Goal: Information Seeking & Learning: Check status

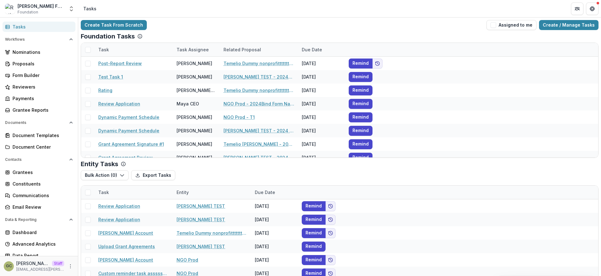
scroll to position [70, 0]
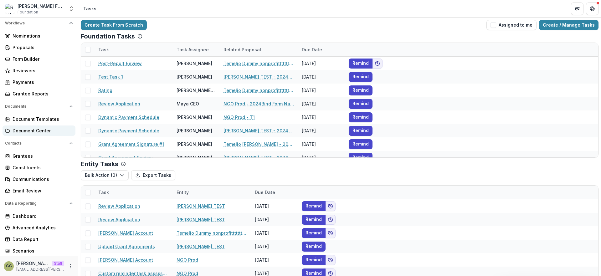
click at [42, 128] on div "Document Center" at bounding box center [42, 130] width 58 height 7
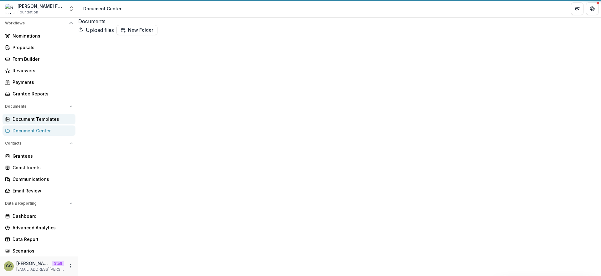
click at [42, 121] on div "Document Templates" at bounding box center [42, 119] width 58 height 7
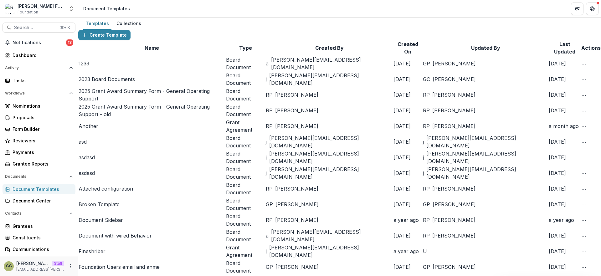
click at [182, 21] on div "Templates Collections" at bounding box center [339, 24] width 523 height 13
click at [134, 26] on div "Collections" at bounding box center [129, 23] width 30 height 9
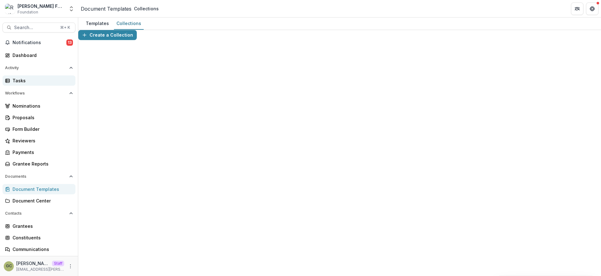
click at [33, 80] on div "Tasks" at bounding box center [42, 80] width 58 height 7
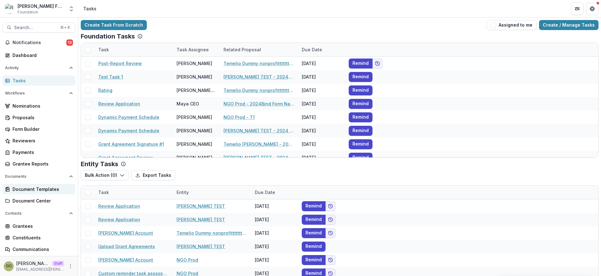
click at [39, 188] on div "Document Templates" at bounding box center [42, 189] width 58 height 7
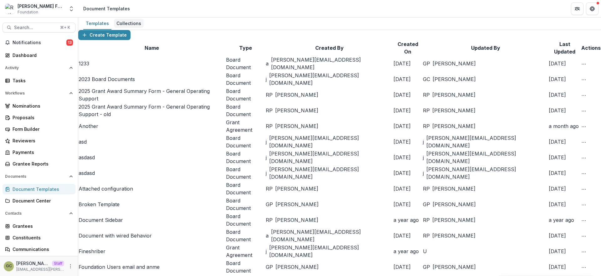
click at [128, 24] on div "Collections" at bounding box center [129, 23] width 30 height 9
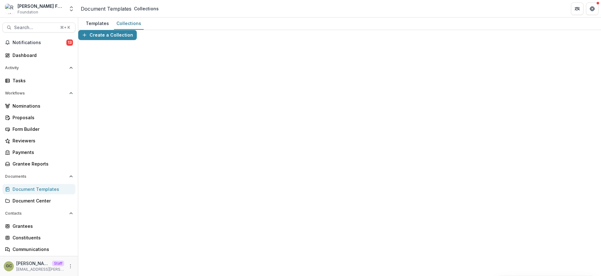
click at [247, 37] on div "Create a Collection" at bounding box center [339, 35] width 523 height 10
click at [39, 77] on div "Tasks" at bounding box center [42, 80] width 58 height 7
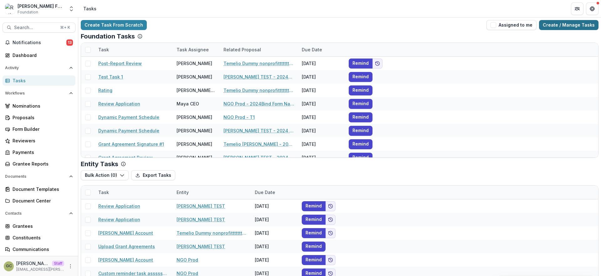
click at [581, 28] on link "Create / Manage Tasks" at bounding box center [568, 25] width 59 height 10
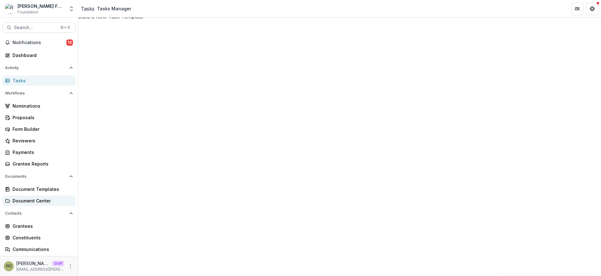
scroll to position [5, 0]
click at [49, 201] on div "Document Center" at bounding box center [42, 201] width 58 height 7
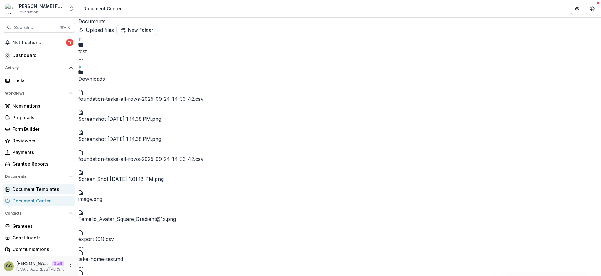
click at [41, 188] on div "Document Templates" at bounding box center [42, 189] width 58 height 7
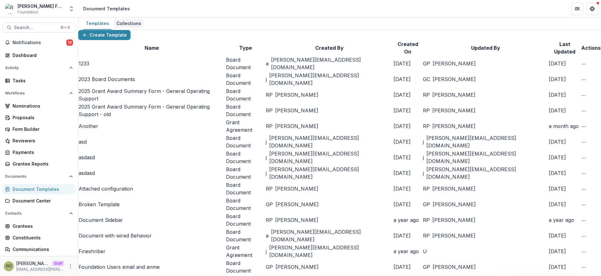
click at [123, 26] on div "Collections" at bounding box center [129, 23] width 30 height 9
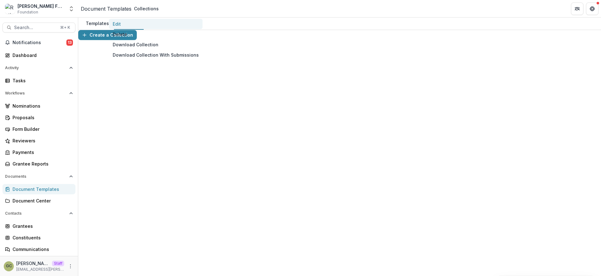
click at [203, 29] on button "Edit" at bounding box center [156, 24] width 94 height 10
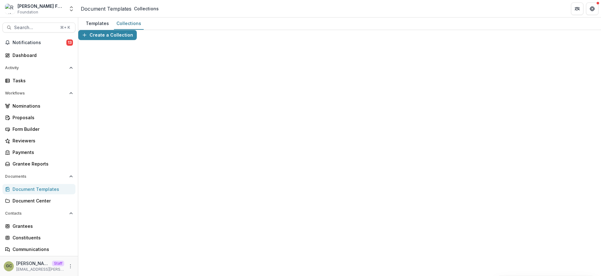
click at [219, 35] on div "Create a Collection" at bounding box center [339, 35] width 523 height 10
click at [51, 193] on link "Document Templates" at bounding box center [39, 189] width 73 height 10
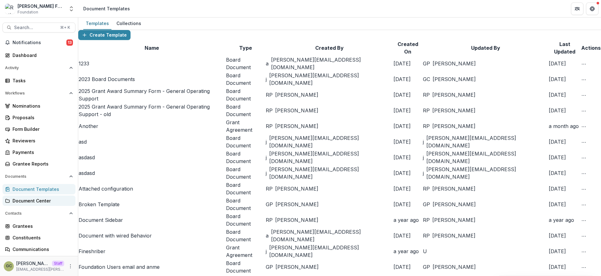
click at [46, 198] on div "Document Center" at bounding box center [42, 201] width 58 height 7
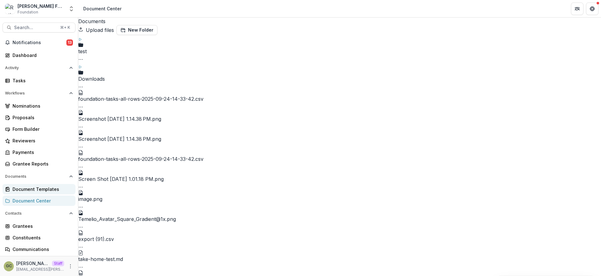
click at [52, 184] on link "Document Templates" at bounding box center [39, 189] width 73 height 10
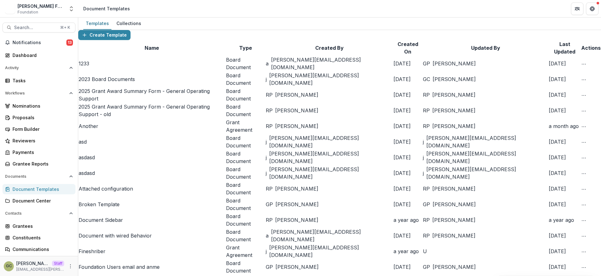
click at [193, 39] on div "Create Template" at bounding box center [339, 35] width 523 height 10
click at [89, 67] on link "1233" at bounding box center [84, 63] width 11 height 6
click at [126, 24] on div "Collections" at bounding box center [129, 23] width 30 height 9
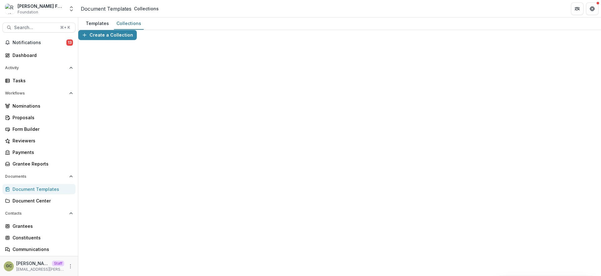
click at [326, 25] on div "Templates Collections" at bounding box center [339, 24] width 523 height 13
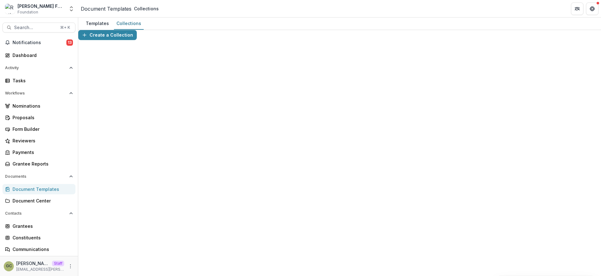
click at [245, 36] on div "Create a Collection" at bounding box center [339, 35] width 523 height 10
click at [280, 39] on div "Create a Collection" at bounding box center [339, 35] width 523 height 10
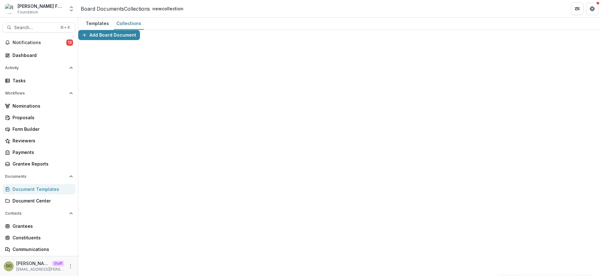
click at [239, 40] on div "Create a Collection" at bounding box center [339, 35] width 523 height 10
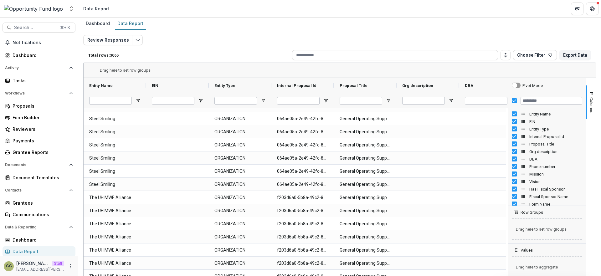
scroll to position [1, 0]
click at [49, 130] on div "Reviewers" at bounding box center [42, 128] width 58 height 7
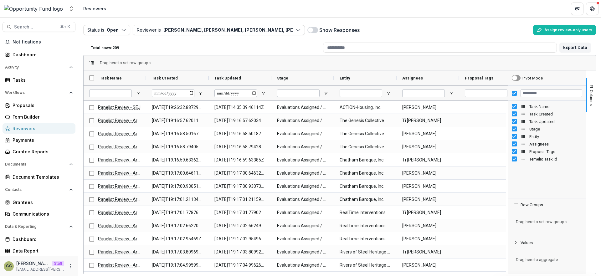
click at [216, 48] on div "Total rows: 209" at bounding box center [204, 48] width 232 height 10
click at [301, 30] on button "Reviewer is Lucy Fey, Mollie Goodman, Gillian Porter, alisha wormsley, Medina J…" at bounding box center [219, 30] width 172 height 10
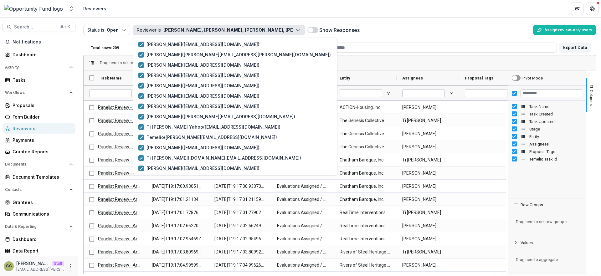
click at [301, 30] on button "Reviewer is Lucy Fey, Mollie Goodman, Gillian Porter, alisha wormsley, Medina J…" at bounding box center [219, 30] width 172 height 10
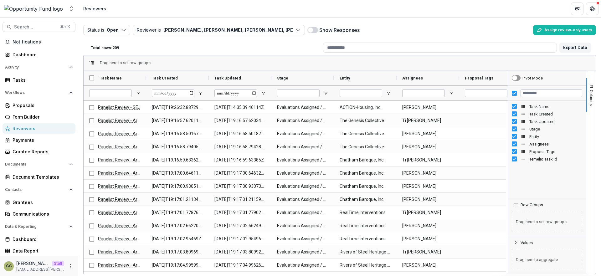
click at [293, 43] on div "Total rows: 209" at bounding box center [204, 48] width 232 height 10
click at [410, 17] on header "Reviewers" at bounding box center [339, 8] width 523 height 17
click at [48, 246] on div "Dashboard Data Report" at bounding box center [39, 245] width 78 height 22
click at [48, 248] on div "Data Report" at bounding box center [42, 251] width 58 height 7
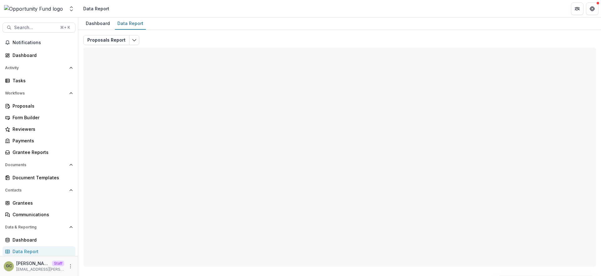
click at [168, 38] on div "Proposals Report Total rows: 0 Choose Filter Personal Filters Team Filters Teme…" at bounding box center [339, 151] width 513 height 232
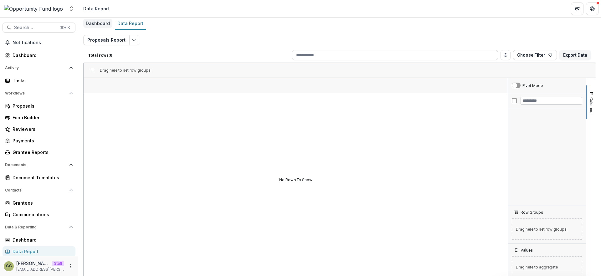
click at [103, 24] on div "Dashboard" at bounding box center [97, 23] width 29 height 9
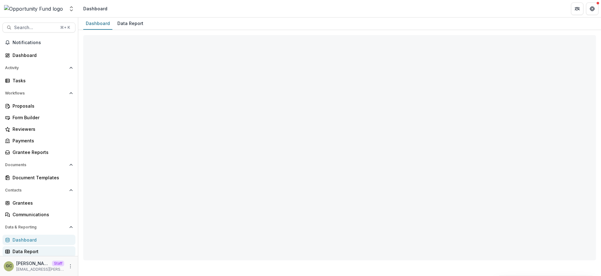
select select "**********"
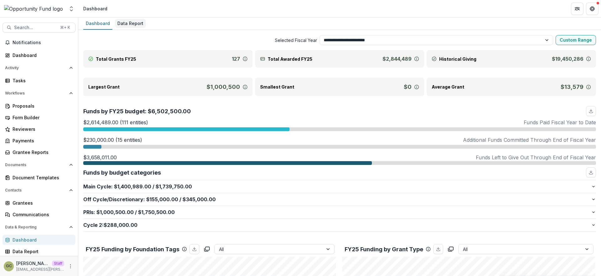
click at [135, 23] on div "Data Report" at bounding box center [130, 23] width 31 height 9
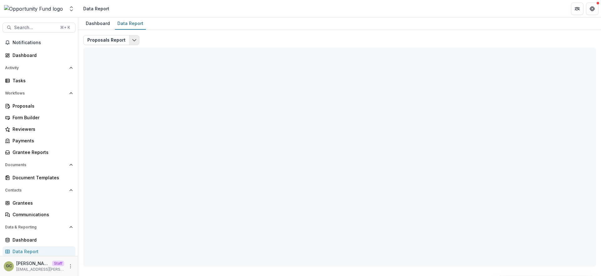
click at [135, 40] on button "Edit selected report" at bounding box center [134, 40] width 10 height 10
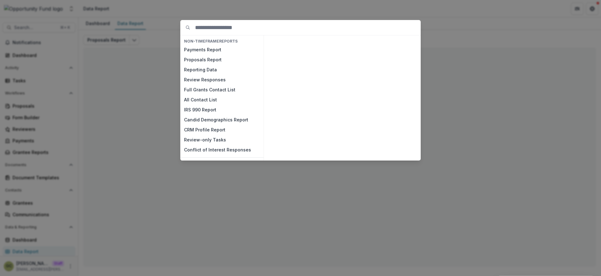
click at [157, 35] on div "NON-TIMEFRAME Reports Payments Report Proposals Report Reporting Data Review Re…" at bounding box center [300, 138] width 601 height 276
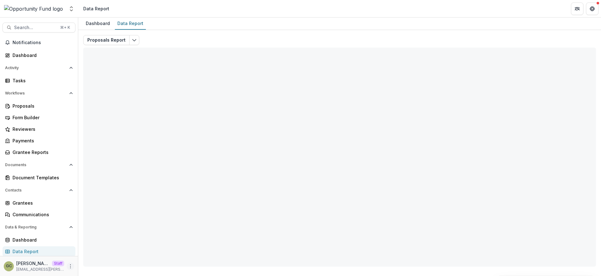
click at [69, 264] on icon "More" at bounding box center [70, 266] width 5 height 5
click at [72, 8] on icon "Open entity switcher" at bounding box center [71, 9] width 6 height 6
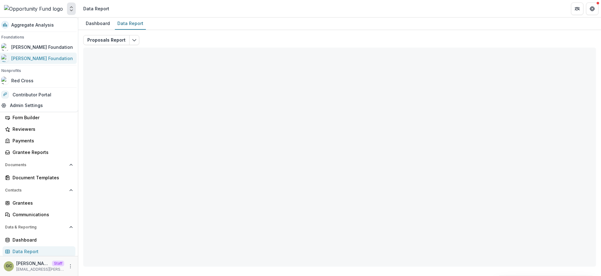
click at [57, 53] on link "[PERSON_NAME] Foundation" at bounding box center [36, 58] width 79 height 11
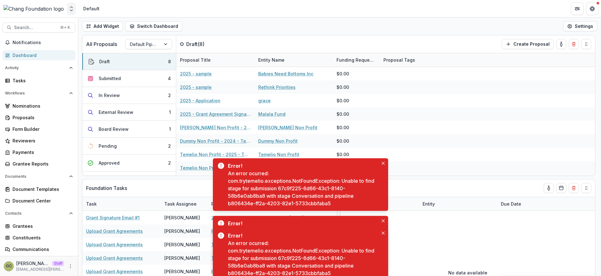
click at [68, 10] on button "Open entity switcher" at bounding box center [71, 9] width 9 height 13
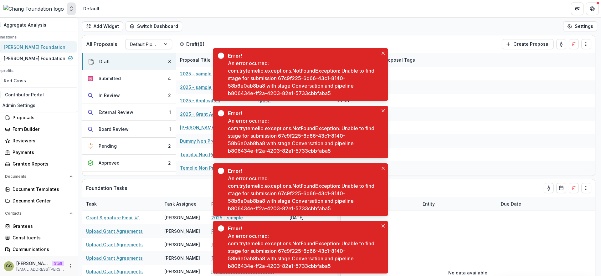
click at [59, 50] on div "[PERSON_NAME] Foundation" at bounding box center [33, 47] width 79 height 8
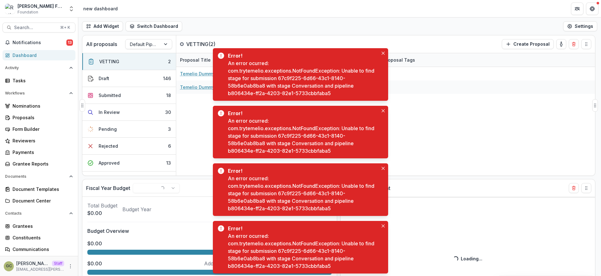
select select "**********"
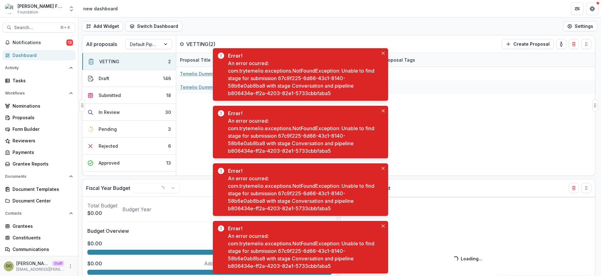
select select "**********"
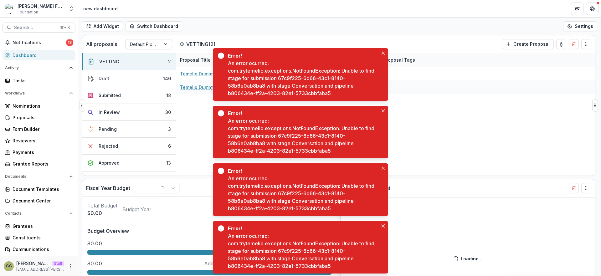
select select "**********"
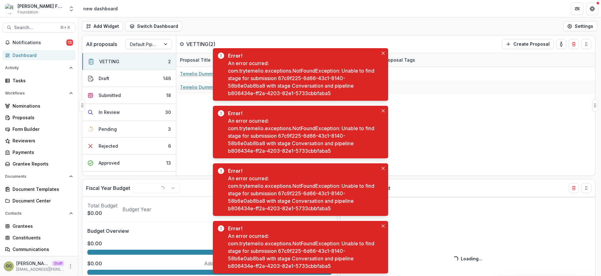
select select "**********"
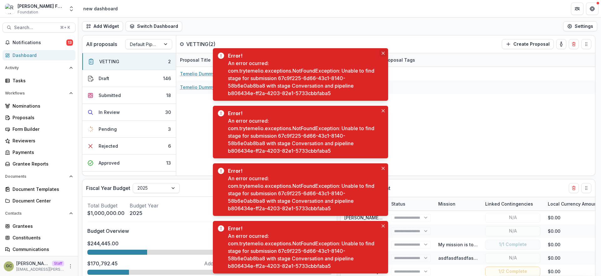
click at [385, 52] on button "Close" at bounding box center [383, 53] width 8 height 8
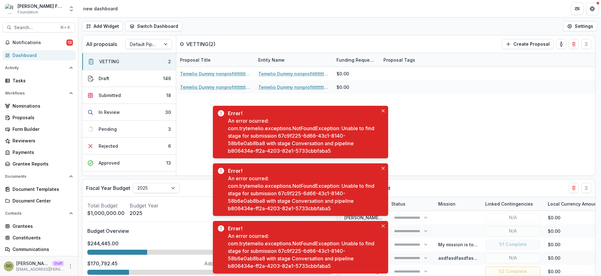
click at [383, 106] on div "Error! An error ocurred: com.trytemelio.exceptions.NotFoundException: Unable to…" at bounding box center [300, 132] width 175 height 53
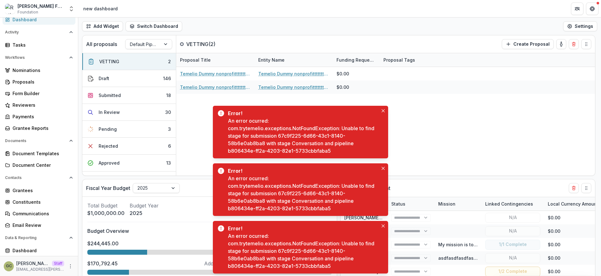
scroll to position [70, 0]
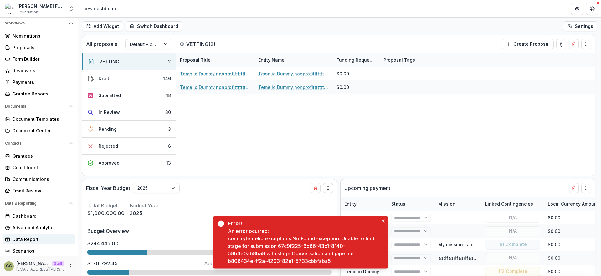
click at [48, 241] on div "Data Report" at bounding box center [42, 239] width 58 height 7
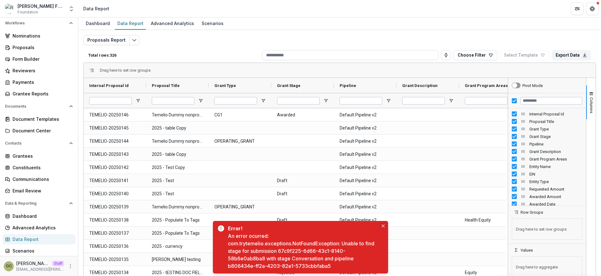
click at [383, 225] on icon "Close" at bounding box center [383, 225] width 3 height 3
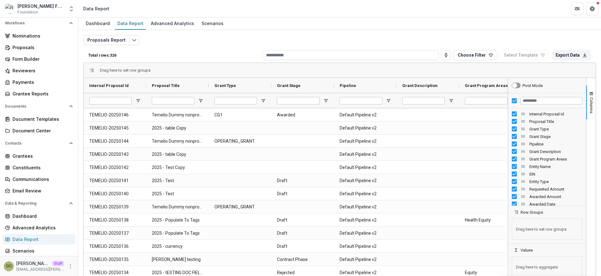
click at [219, 51] on div "Total rows: 326 Choose Filter Personal Filters Team Filters Temelio Filters No …" at bounding box center [339, 55] width 513 height 15
click at [178, 49] on div "Total rows: 326 Choose Filter Personal Filters Team Filters Temelio Filters No …" at bounding box center [339, 55] width 513 height 15
click at [473, 57] on button "Choose Filter" at bounding box center [476, 55] width 44 height 10
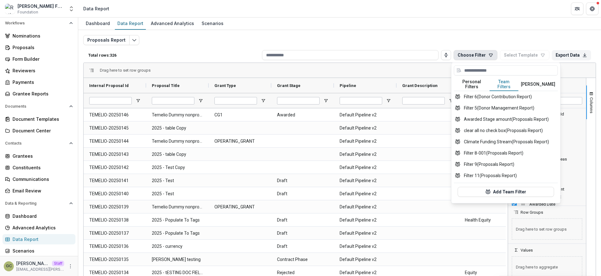
click at [504, 82] on button "Team Filters" at bounding box center [504, 84] width 29 height 13
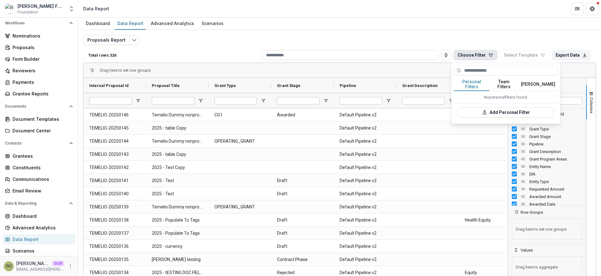
click at [478, 83] on button "Personal Filters" at bounding box center [472, 84] width 36 height 13
click at [506, 82] on button "Team Filters" at bounding box center [504, 84] width 29 height 13
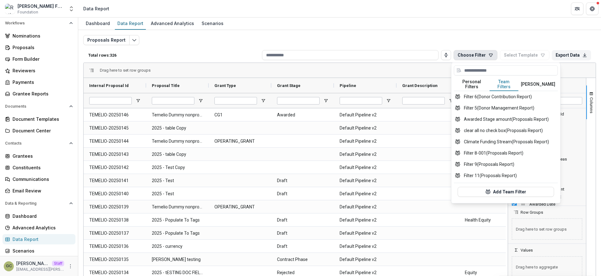
click at [556, 96] on div "No personal filters found. Add Personal Filter Filter 6 (Donor Contribution Rep…" at bounding box center [506, 146] width 104 height 110
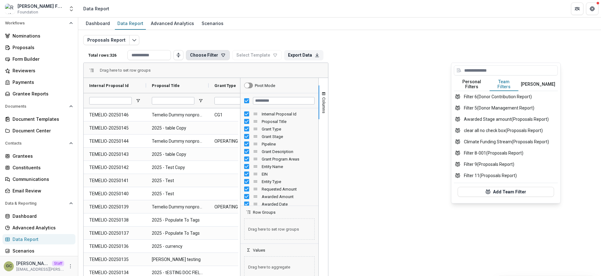
click at [546, 81] on button "Temelio Filters" at bounding box center [537, 84] width 39 height 13
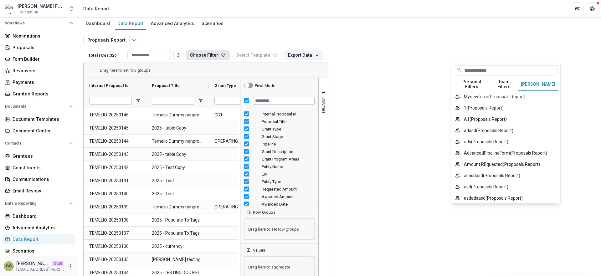
drag, startPoint x: 518, startPoint y: 35, endPoint x: 582, endPoint y: 48, distance: 65.0
click at [582, 48] on div "Proposals Report Total rows: 326 Choose Filter Personal Filters Team Filters Te…" at bounding box center [339, 151] width 513 height 232
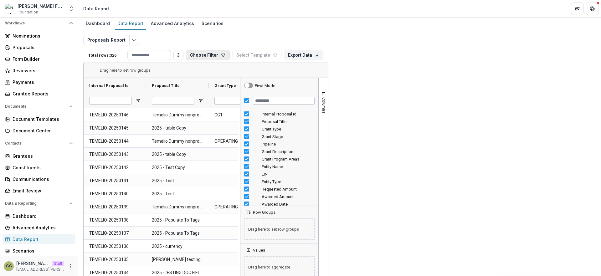
click at [230, 56] on button "Choose Filter" at bounding box center [208, 55] width 44 height 10
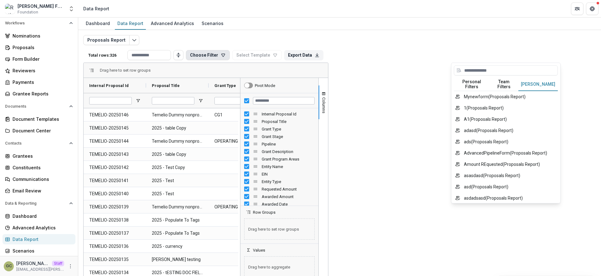
click at [500, 83] on button "Team Filters" at bounding box center [504, 84] width 29 height 13
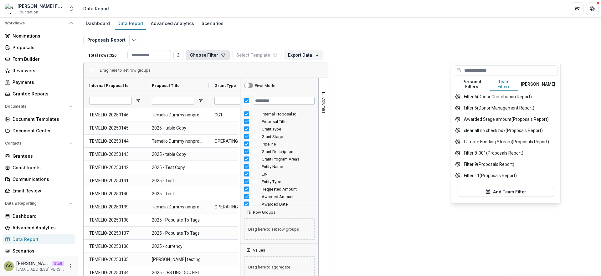
click at [547, 81] on button "Temelio Filters" at bounding box center [537, 84] width 39 height 13
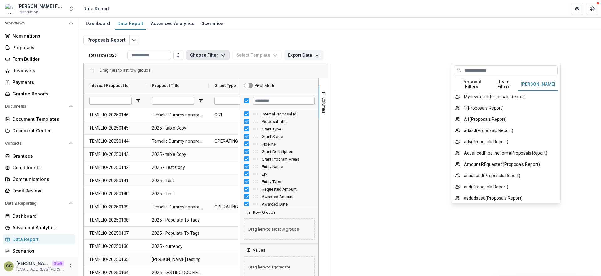
click at [519, 68] on input at bounding box center [506, 70] width 104 height 10
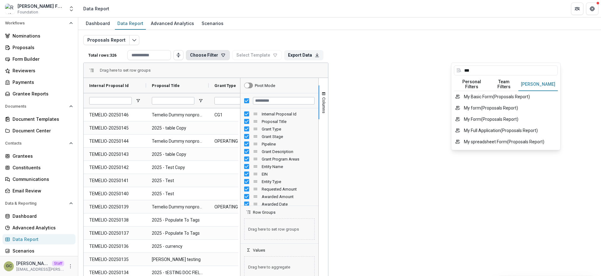
type input "**"
click at [509, 84] on button "Team Filters" at bounding box center [504, 84] width 29 height 13
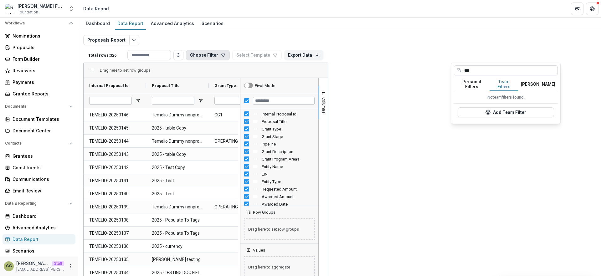
click at [497, 74] on input "**" at bounding box center [506, 70] width 104 height 10
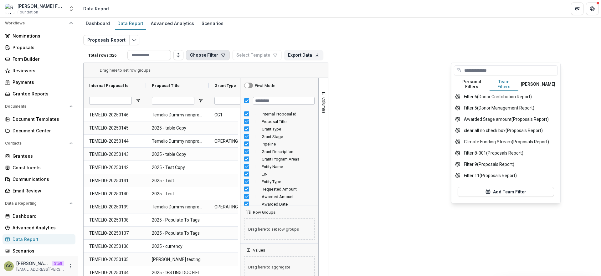
click at [430, 39] on div "Proposals Report Total rows: 326 Choose Filter Personal Filters Team Filters Te…" at bounding box center [339, 151] width 513 height 232
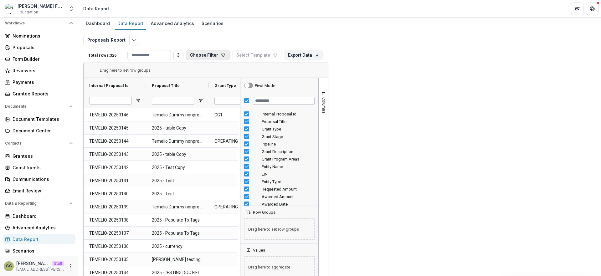
click at [230, 57] on button "Choose Filter" at bounding box center [208, 55] width 44 height 10
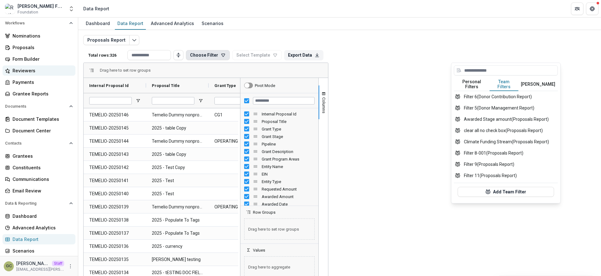
click at [46, 70] on div "Reviewers" at bounding box center [42, 70] width 58 height 7
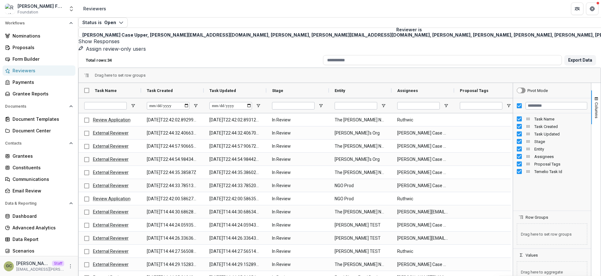
click at [402, 38] on div "Show Responses" at bounding box center [339, 42] width 523 height 8
click at [46, 248] on div "Scenarios" at bounding box center [42, 251] width 58 height 7
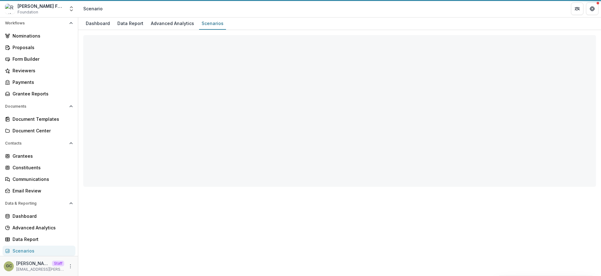
select select "**********"
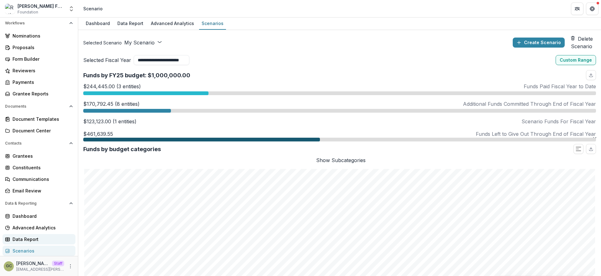
click at [48, 242] on div "Data Report" at bounding box center [42, 239] width 58 height 7
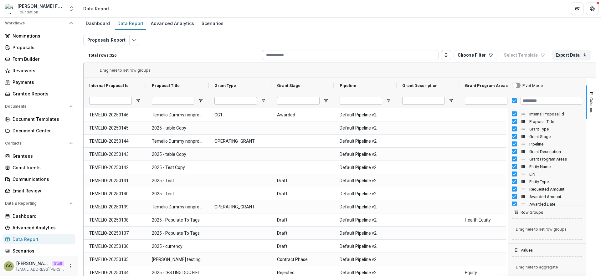
click at [306, 34] on div "Proposals Report Total rows: 326 Choose Filter Personal Filters Team Filters Te…" at bounding box center [339, 148] width 523 height 237
click at [483, 57] on button "Choose Filter" at bounding box center [476, 55] width 44 height 10
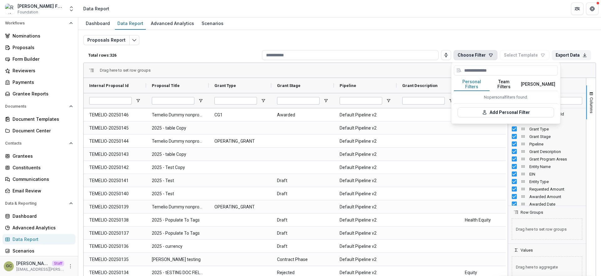
click at [514, 81] on button "Team Filters" at bounding box center [504, 84] width 29 height 13
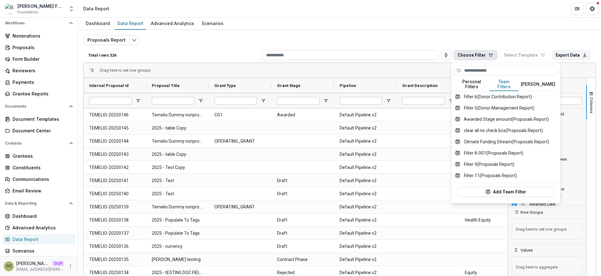
click at [547, 80] on button "Temelio Filters" at bounding box center [537, 84] width 39 height 13
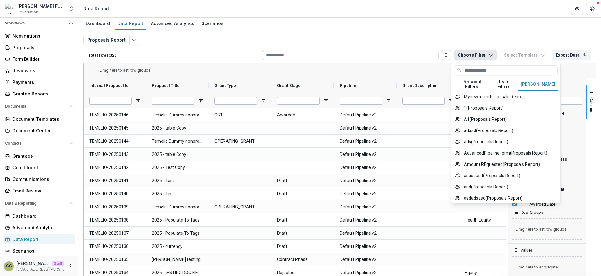
click at [482, 32] on div "Proposals Report Total rows: 326 Choose Filter Personal Filters Team Filters Te…" at bounding box center [339, 148] width 523 height 237
